Goal: Navigation & Orientation: Find specific page/section

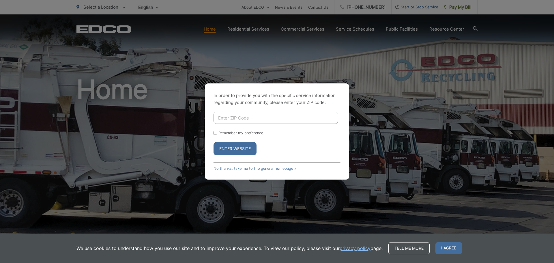
click at [418, 83] on div "In order to provide you with the specific service information regarding your co…" at bounding box center [277, 131] width 554 height 263
click at [453, 249] on span "I agree" at bounding box center [449, 248] width 27 height 12
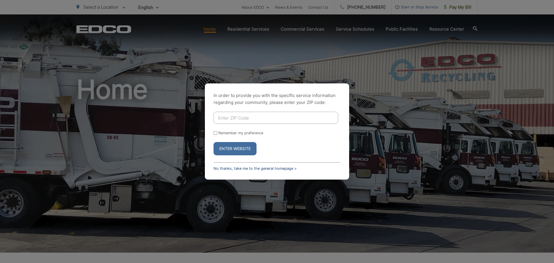
click at [272, 169] on link "No thanks, take me to the general homepage >" at bounding box center [255, 168] width 83 height 4
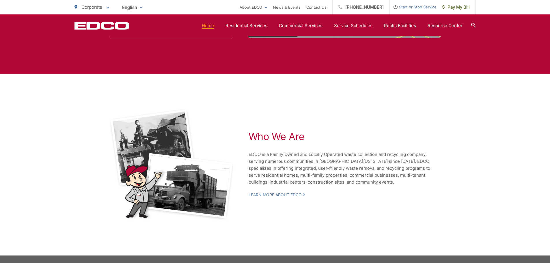
scroll to position [1162, 0]
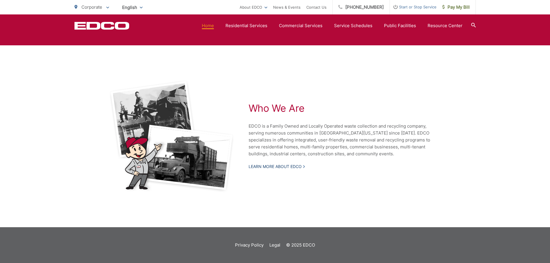
click at [296, 166] on link "Learn More About EDCO" at bounding box center [277, 166] width 56 height 5
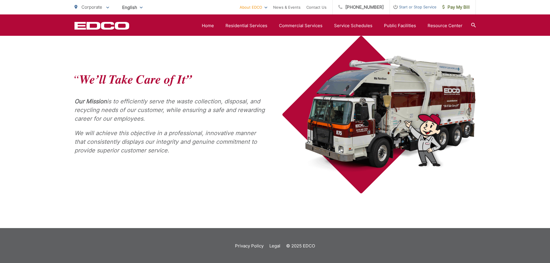
scroll to position [235, 0]
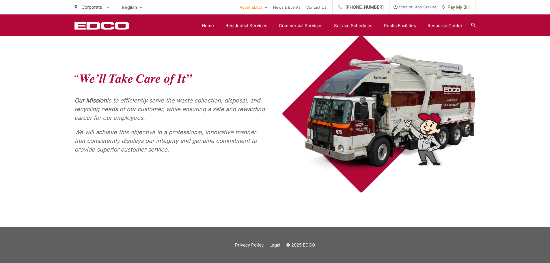
click at [274, 245] on link "Legal" at bounding box center [274, 245] width 11 height 7
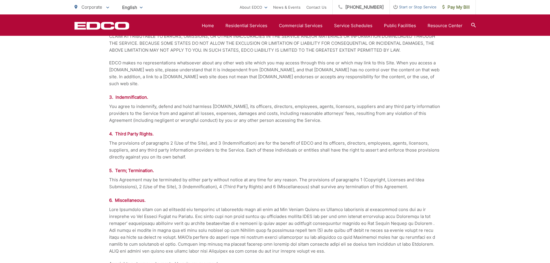
scroll to position [404, 0]
